Goal: Use online tool/utility: Utilize a website feature to perform a specific function

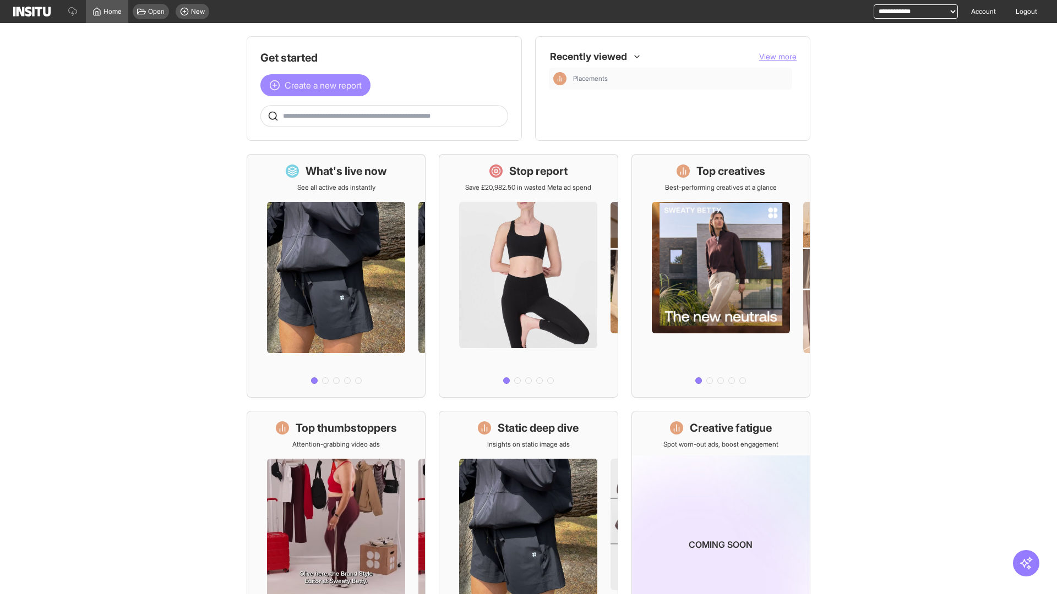
click at [318, 85] on span "Create a new report" at bounding box center [323, 85] width 77 height 13
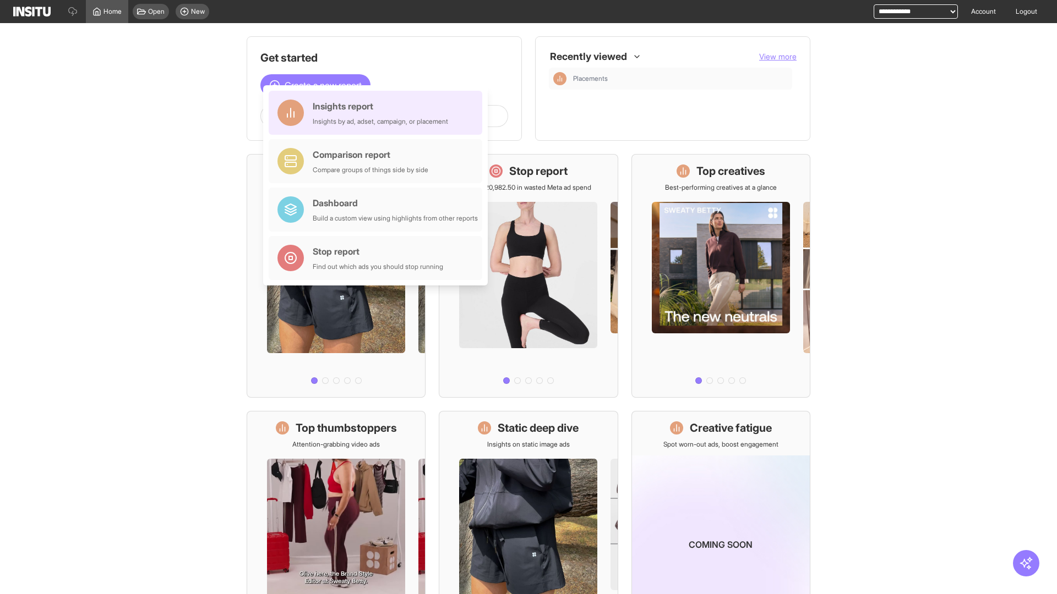
click at [378, 113] on div "Insights report Insights by ad, adset, campaign, or placement" at bounding box center [380, 113] width 135 height 26
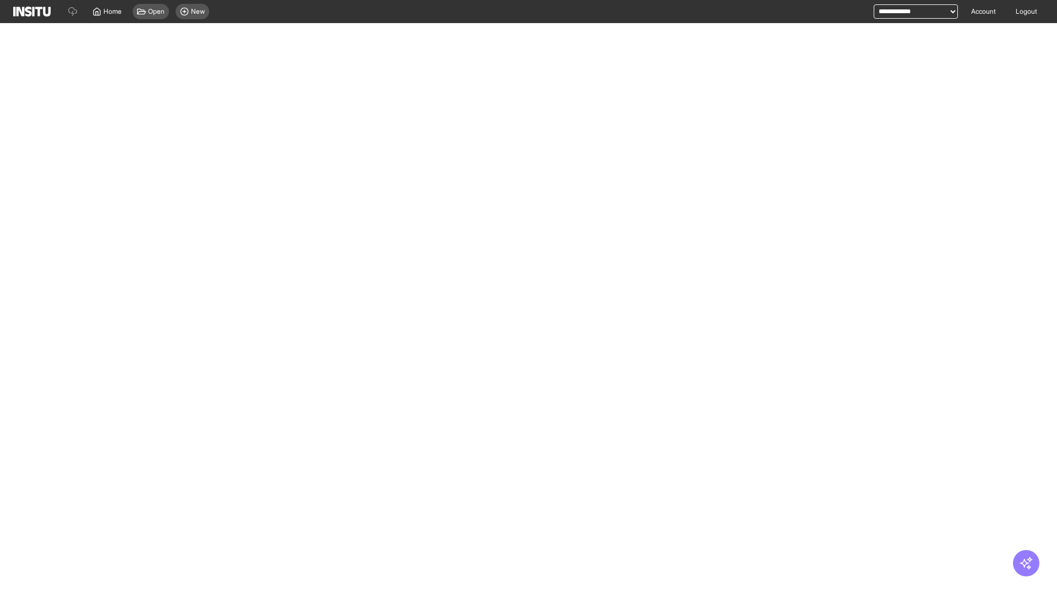
select select "**"
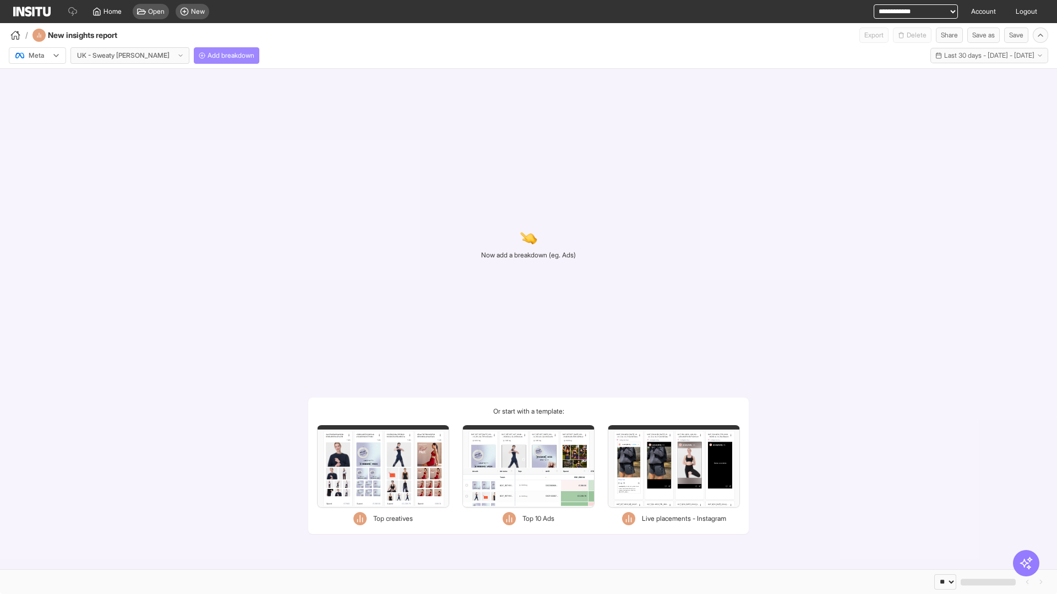
click at [207, 56] on span "Add breakdown" at bounding box center [230, 55] width 47 height 9
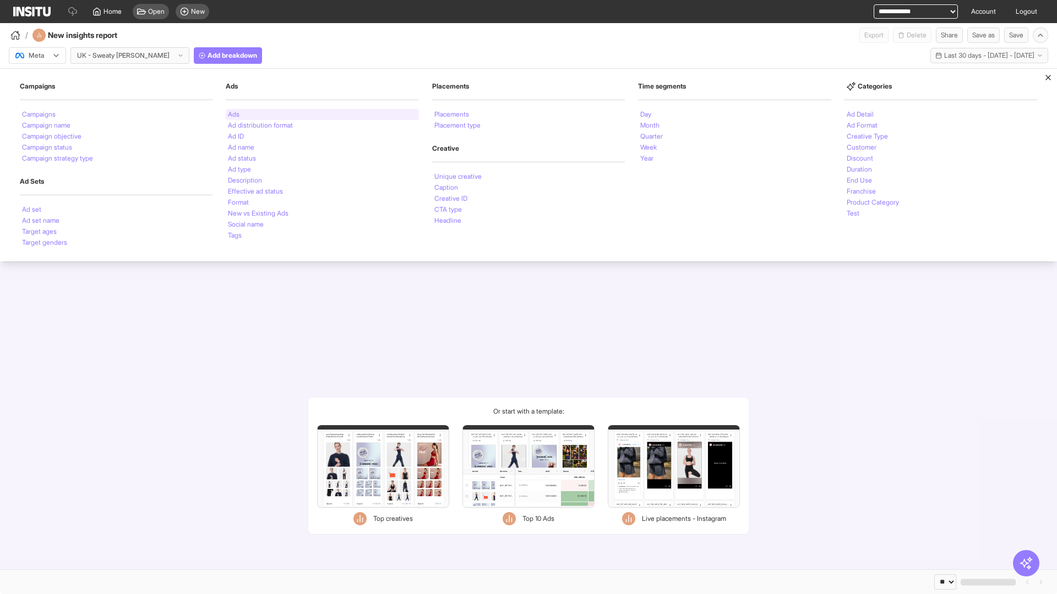
click at [233, 114] on li "Ads" at bounding box center [234, 114] width 12 height 7
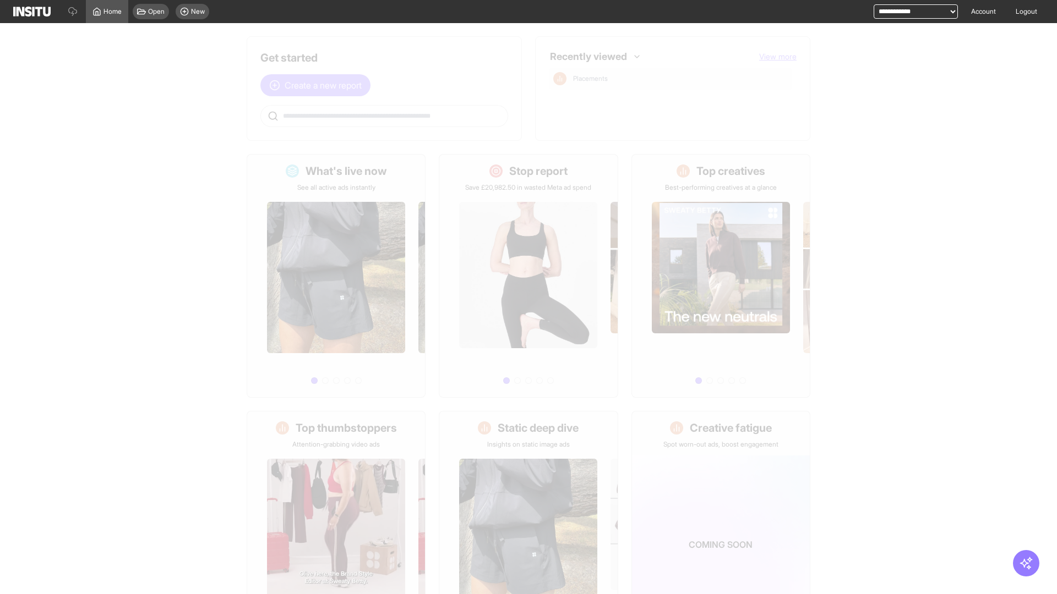
click at [318, 85] on span "Create a new report" at bounding box center [323, 85] width 77 height 13
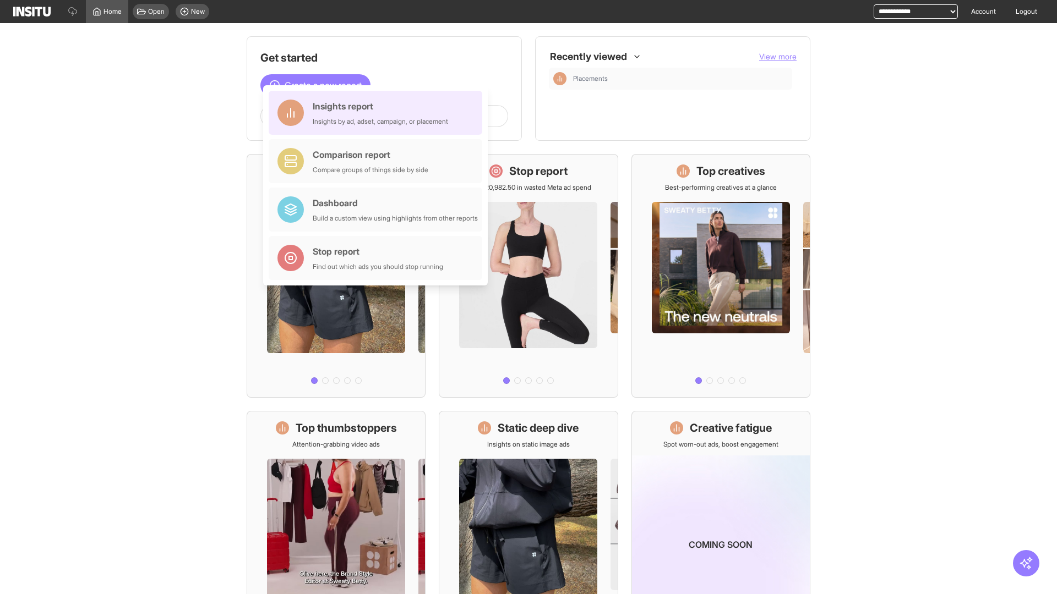
click at [378, 113] on div "Insights report Insights by ad, adset, campaign, or placement" at bounding box center [380, 113] width 135 height 26
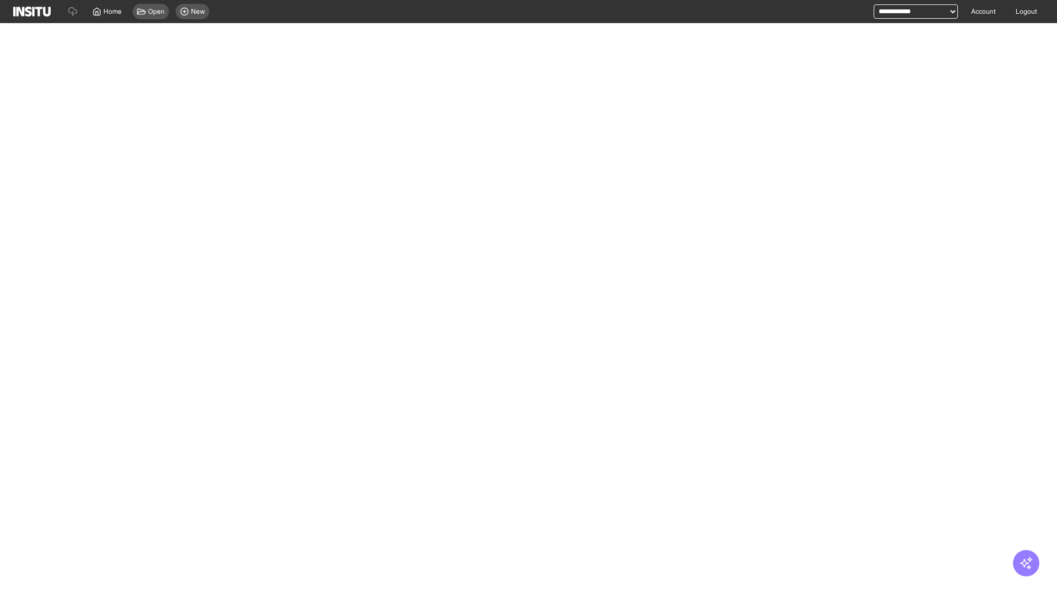
select select "**"
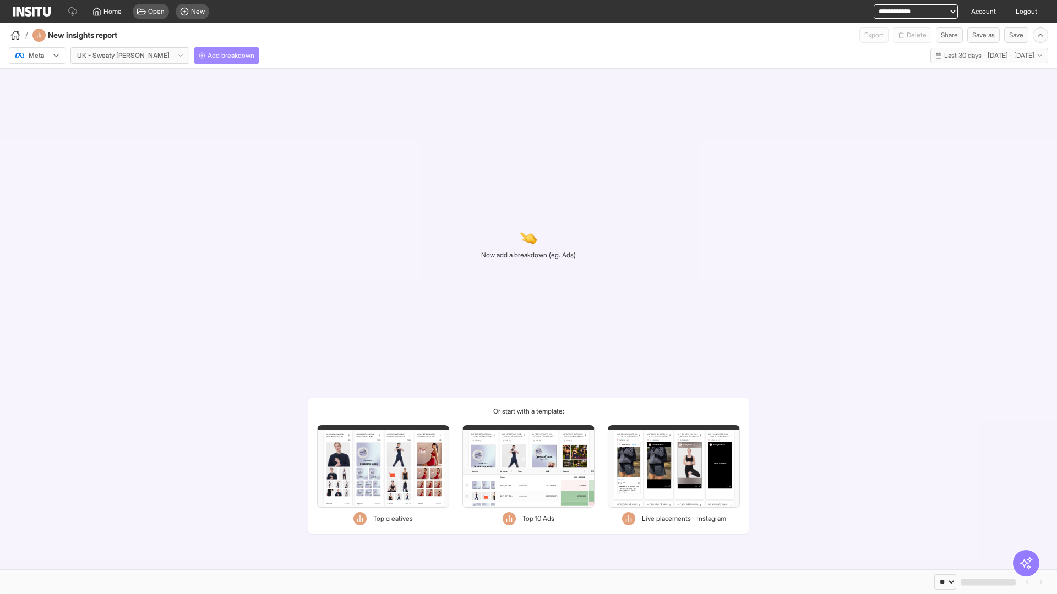
click at [207, 56] on span "Add breakdown" at bounding box center [230, 55] width 47 height 9
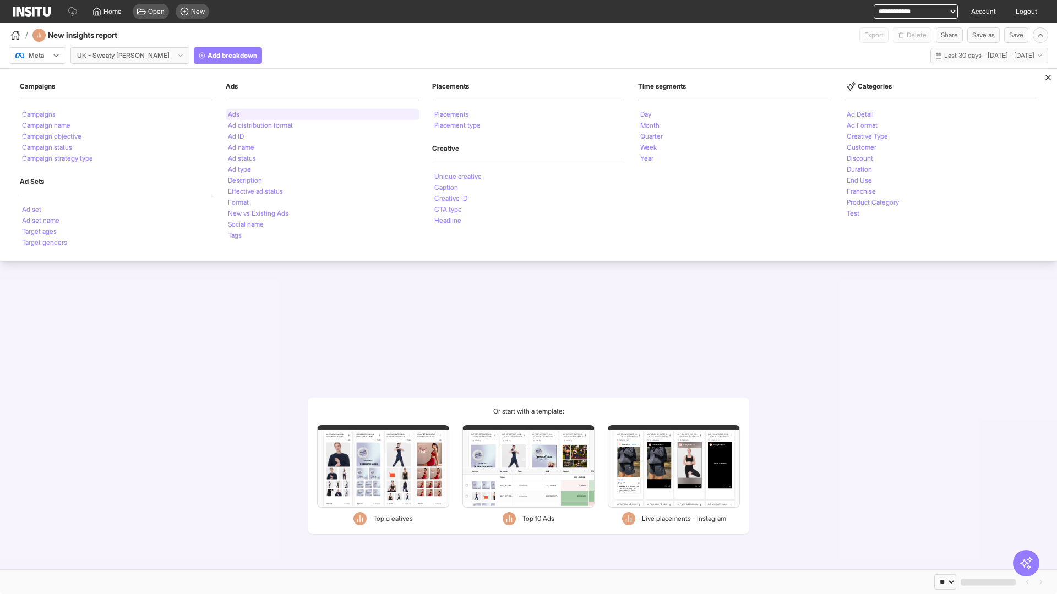
click at [233, 114] on li "Ads" at bounding box center [234, 114] width 12 height 7
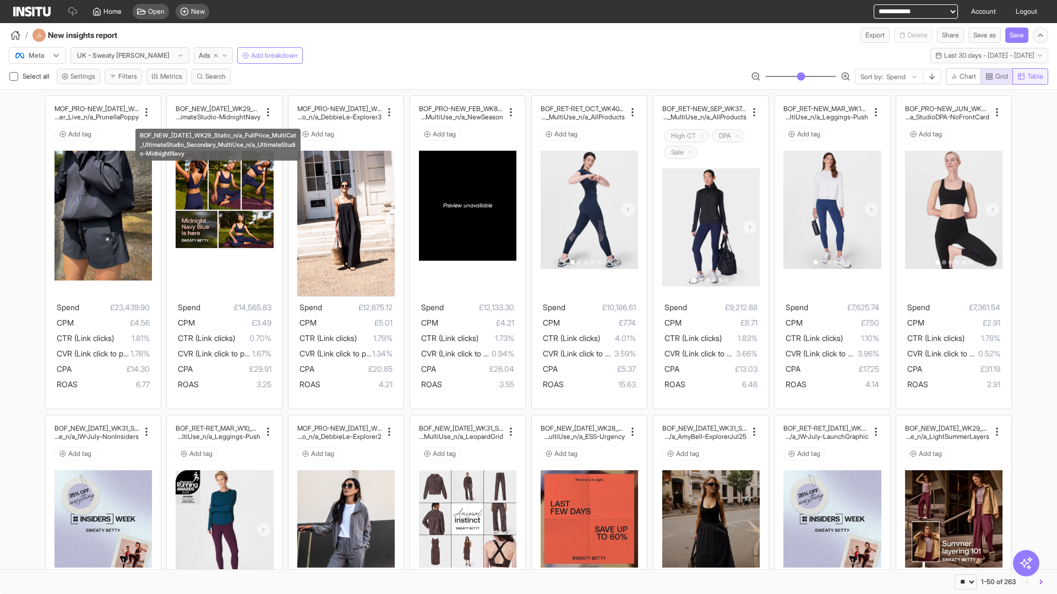
click at [1029, 76] on span "Table" at bounding box center [1035, 76] width 16 height 9
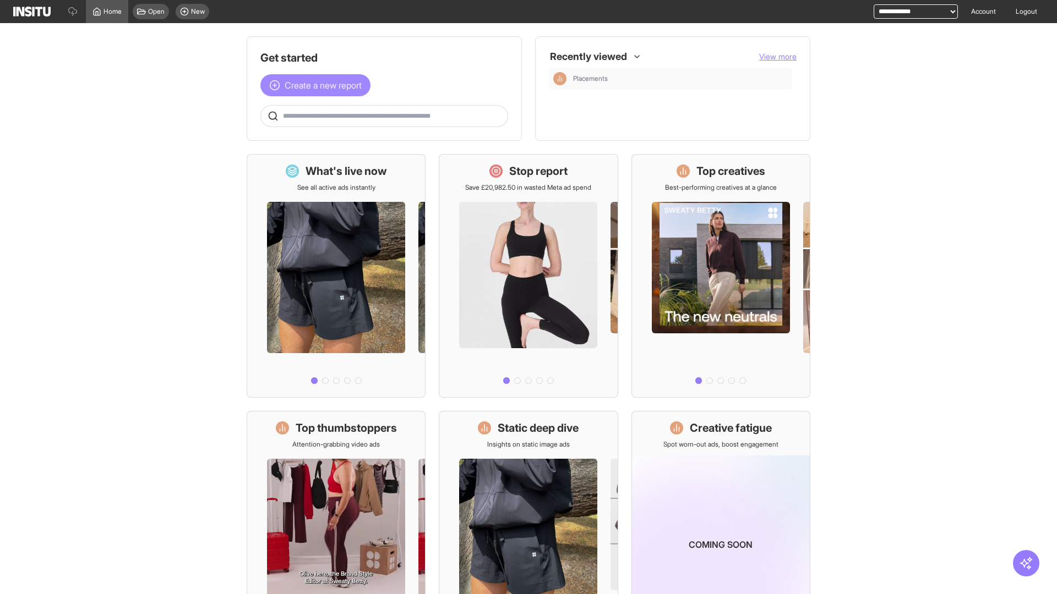
click at [318, 79] on span "Create a new report" at bounding box center [323, 85] width 77 height 13
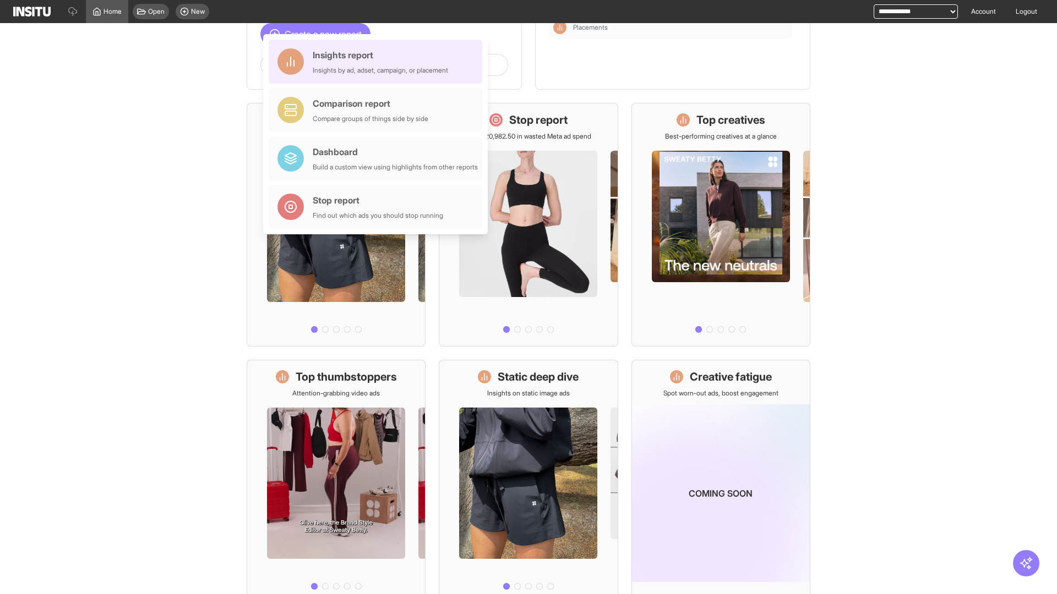
click at [378, 62] on div "Insights report Insights by ad, adset, campaign, or placement" at bounding box center [380, 61] width 135 height 26
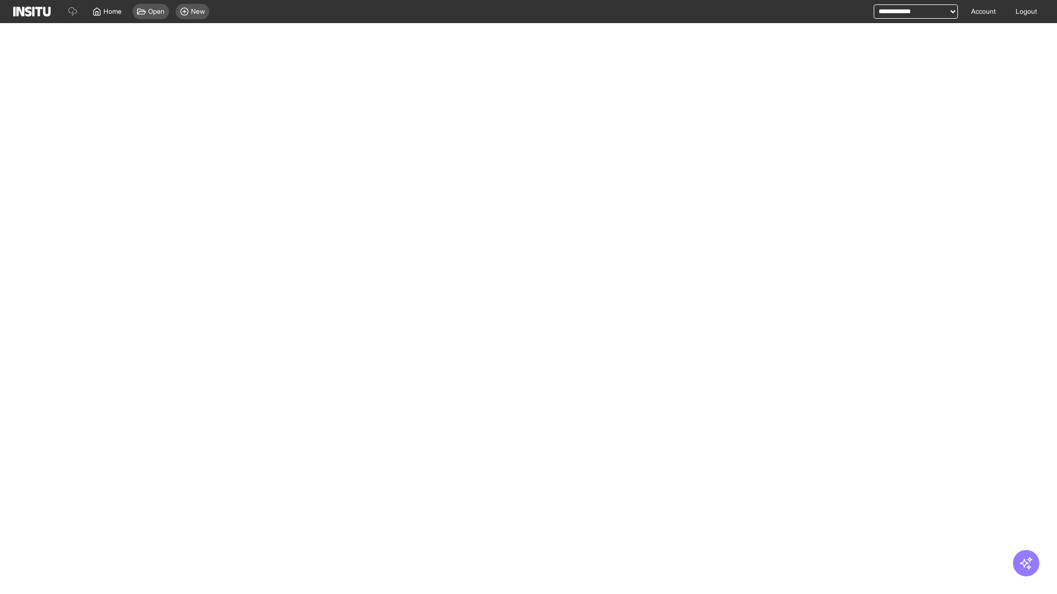
select select "**"
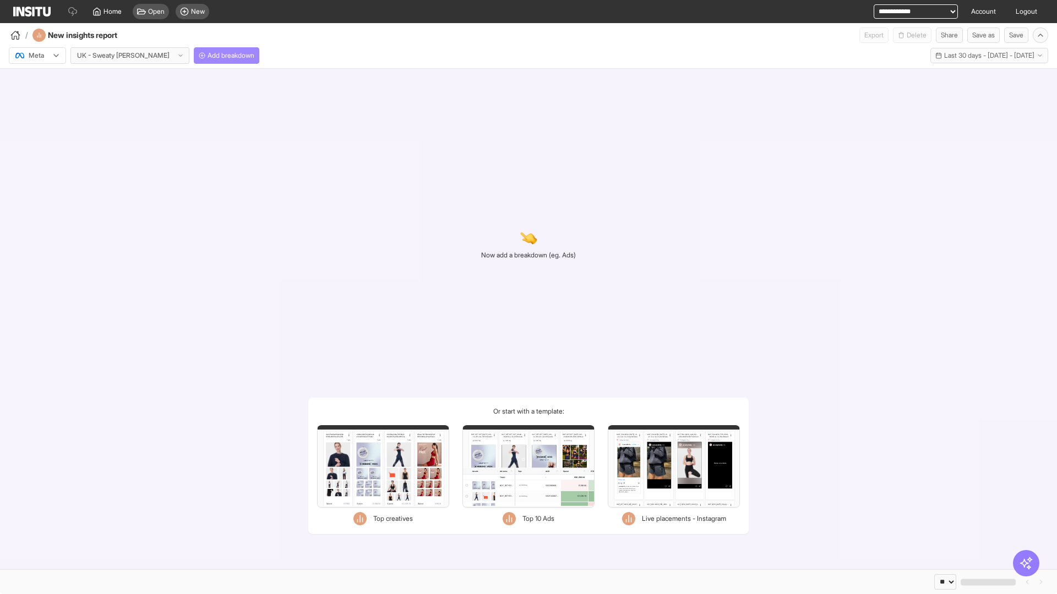
click at [207, 56] on span "Add breakdown" at bounding box center [230, 55] width 47 height 9
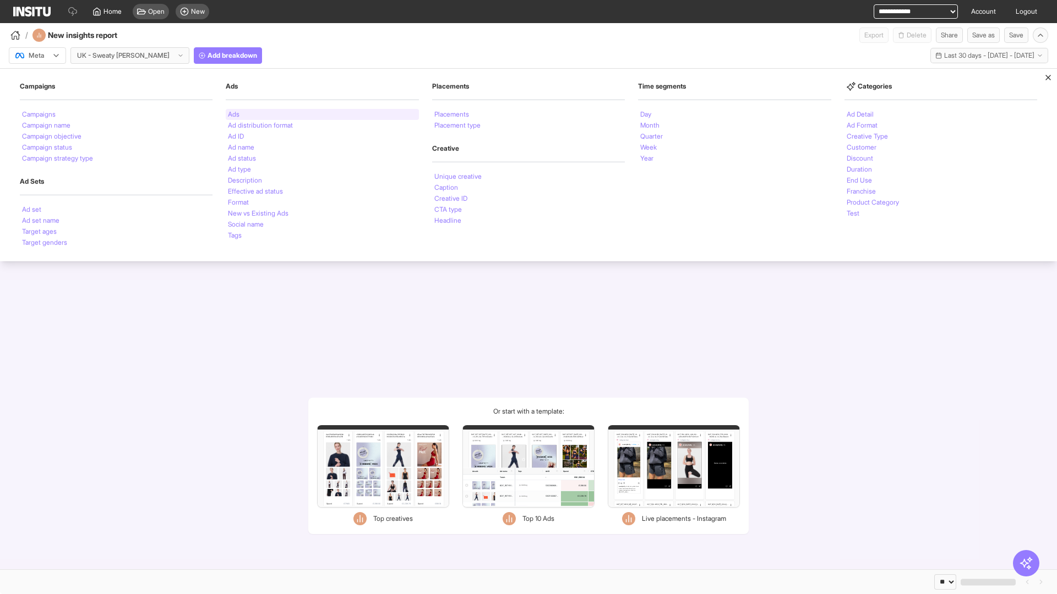
click at [233, 114] on li "Ads" at bounding box center [234, 114] width 12 height 7
